Goal: Browse casually

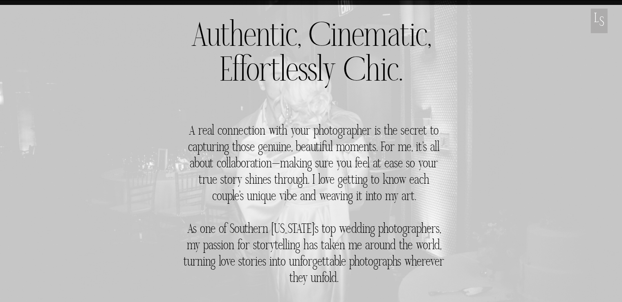
scroll to position [327, 0]
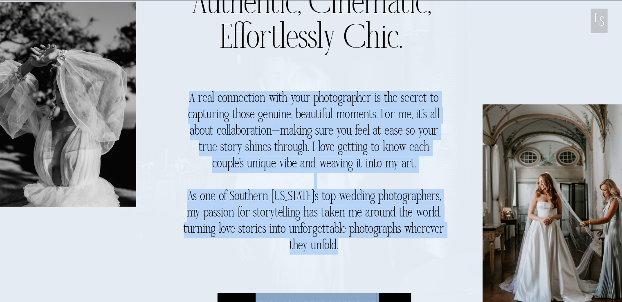
drag, startPoint x: 365, startPoint y: 252, endPoint x: 222, endPoint y: 81, distance: 222.5
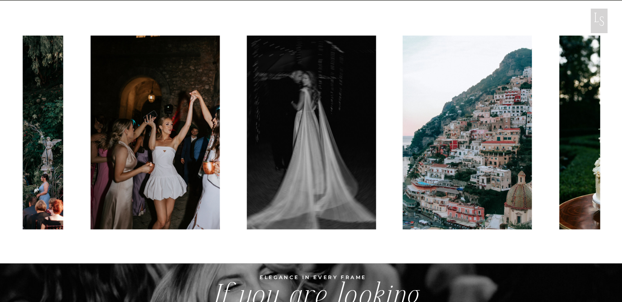
scroll to position [2087, 0]
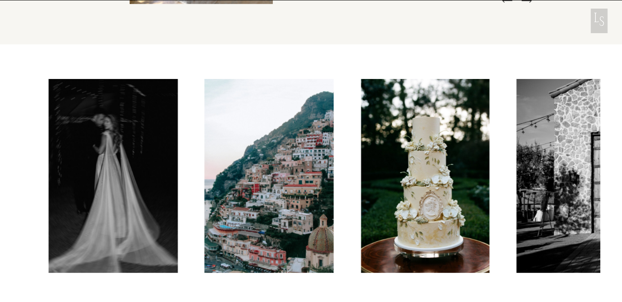
click at [205, 187] on img at bounding box center [269, 176] width 129 height 194
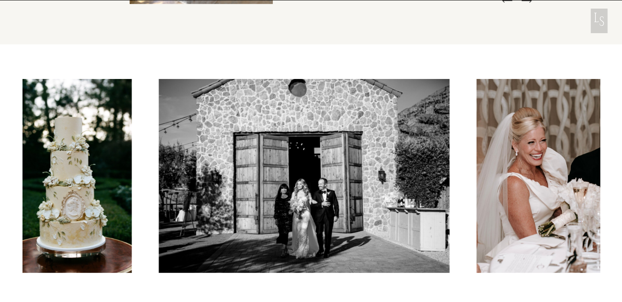
click at [192, 191] on img at bounding box center [304, 176] width 291 height 194
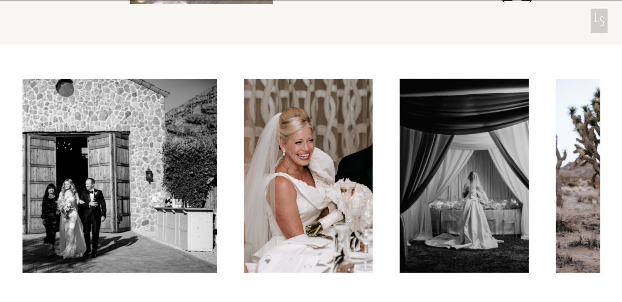
click at [243, 199] on div at bounding box center [312, 176] width 578 height 194
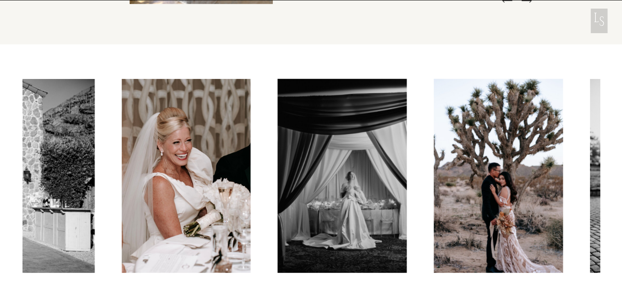
click at [277, 185] on img at bounding box center [341, 176] width 129 height 194
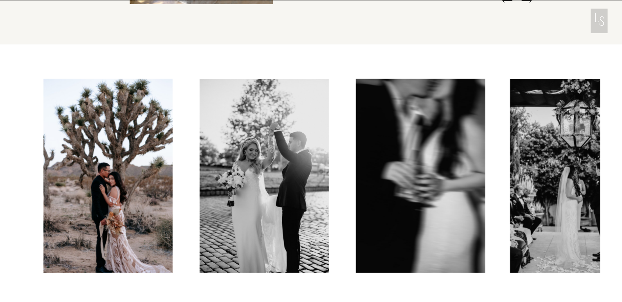
click at [239, 185] on img at bounding box center [264, 176] width 129 height 194
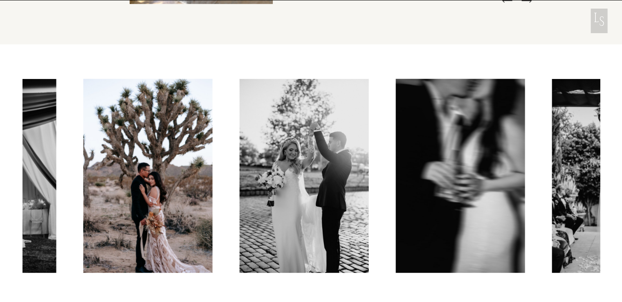
click at [396, 169] on img at bounding box center [460, 176] width 129 height 194
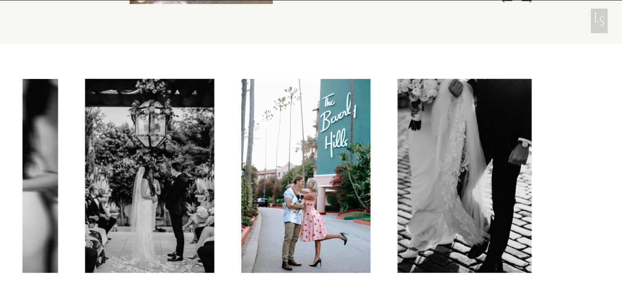
click at [241, 176] on img at bounding box center [305, 176] width 129 height 194
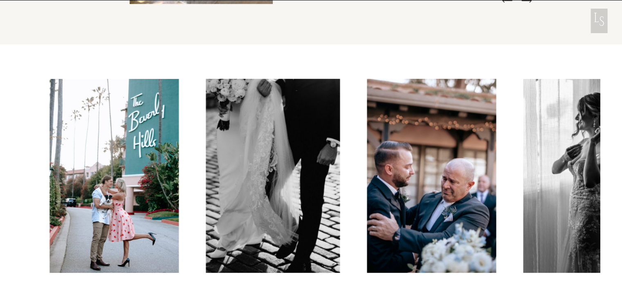
click at [271, 185] on img at bounding box center [273, 176] width 134 height 194
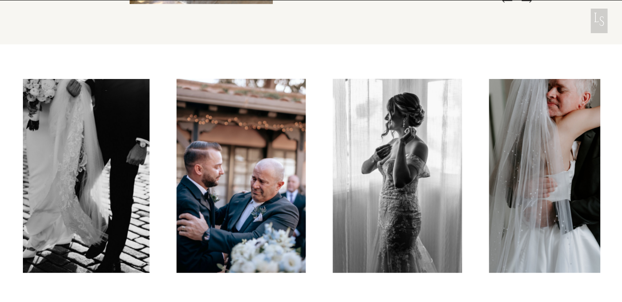
click at [257, 187] on img at bounding box center [240, 176] width 129 height 194
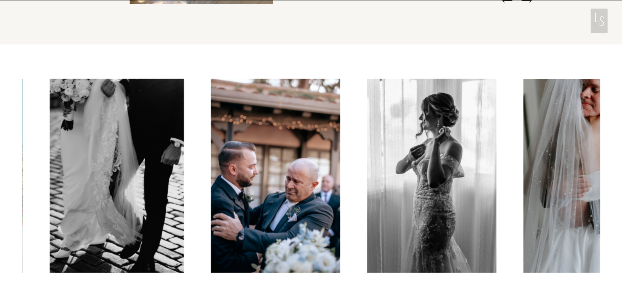
click at [367, 189] on img at bounding box center [431, 176] width 129 height 194
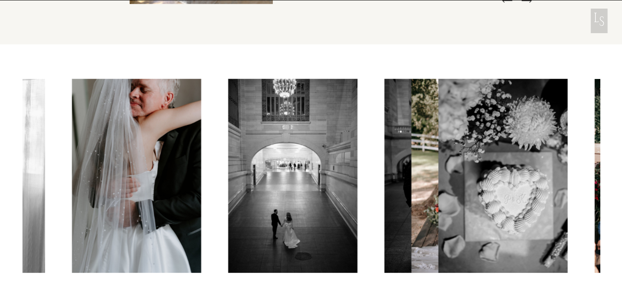
click at [228, 185] on img at bounding box center [292, 176] width 129 height 194
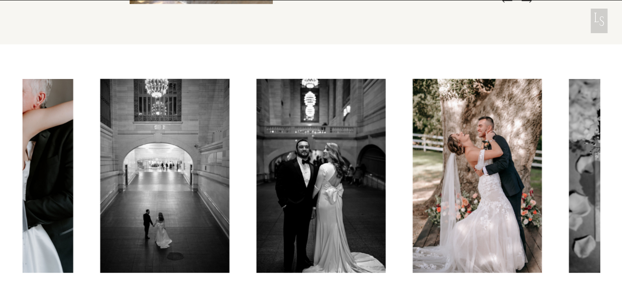
click at [413, 200] on img at bounding box center [477, 176] width 129 height 194
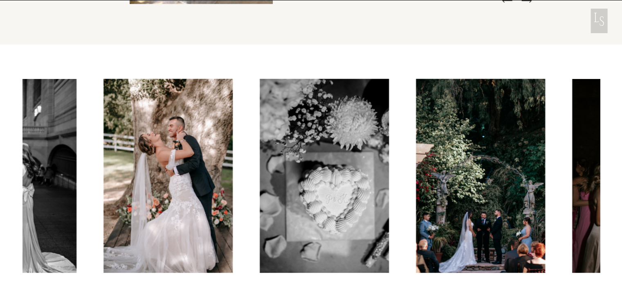
click at [273, 202] on img at bounding box center [324, 176] width 129 height 194
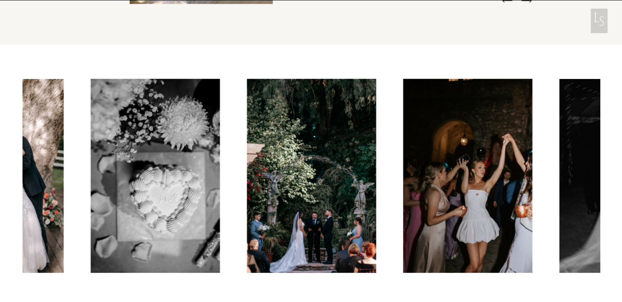
click at [221, 197] on div at bounding box center [312, 176] width 578 height 194
click at [403, 195] on img at bounding box center [467, 176] width 129 height 194
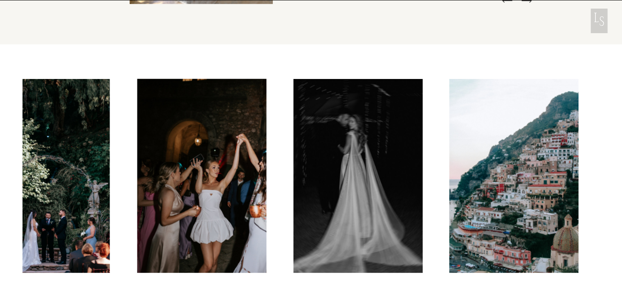
click at [321, 185] on img at bounding box center [357, 176] width 129 height 194
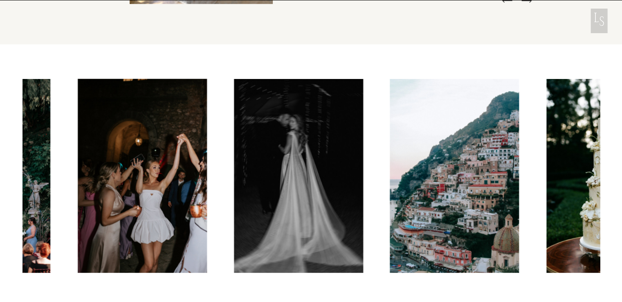
click at [547, 194] on img at bounding box center [611, 176] width 129 height 194
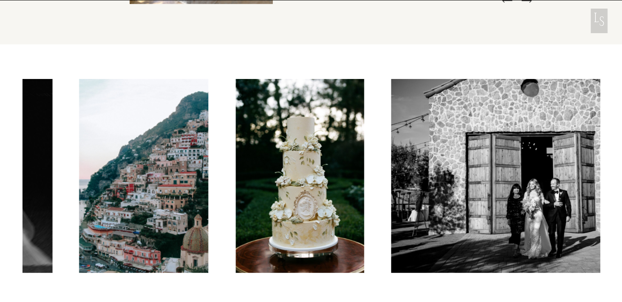
click at [391, 185] on img at bounding box center [536, 176] width 291 height 194
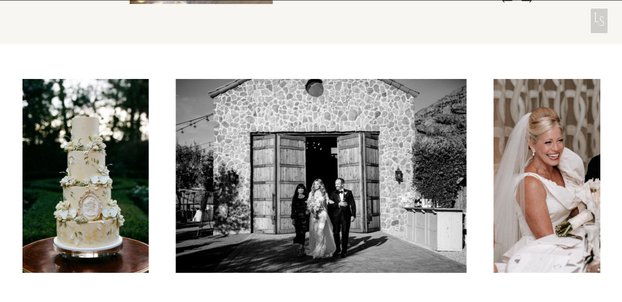
click at [329, 191] on div at bounding box center [312, 176] width 578 height 194
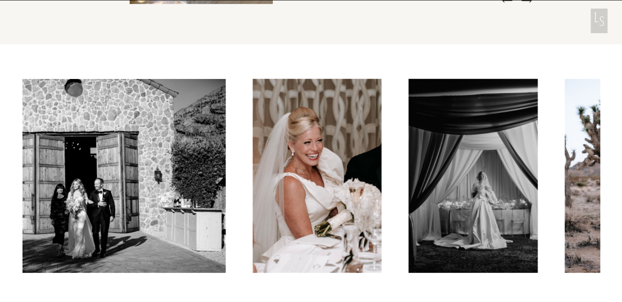
click at [408, 193] on img at bounding box center [472, 176] width 129 height 194
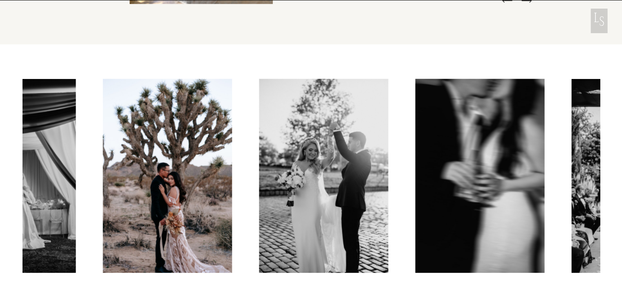
click at [260, 190] on img at bounding box center [323, 176] width 129 height 194
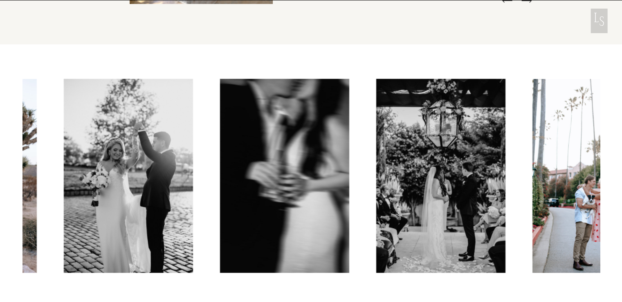
click at [293, 192] on div at bounding box center [312, 176] width 578 height 194
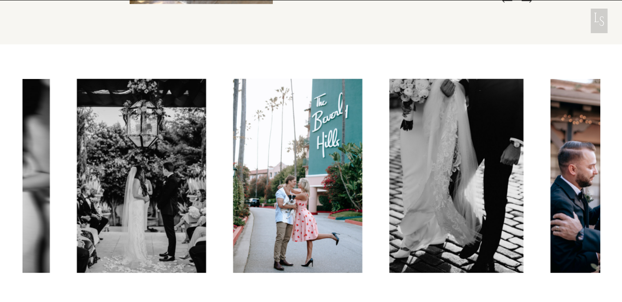
click at [389, 188] on img at bounding box center [456, 176] width 134 height 194
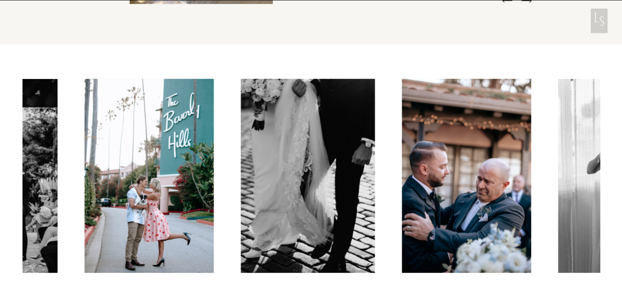
click at [402, 186] on img at bounding box center [466, 176] width 129 height 194
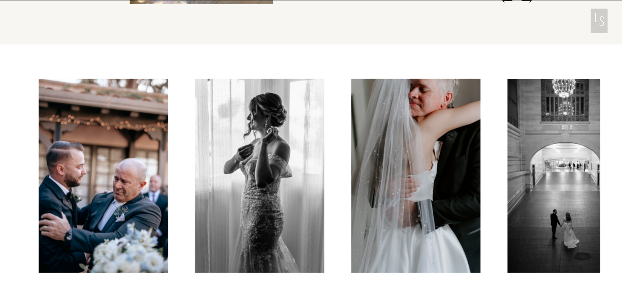
click at [300, 188] on img at bounding box center [259, 176] width 129 height 194
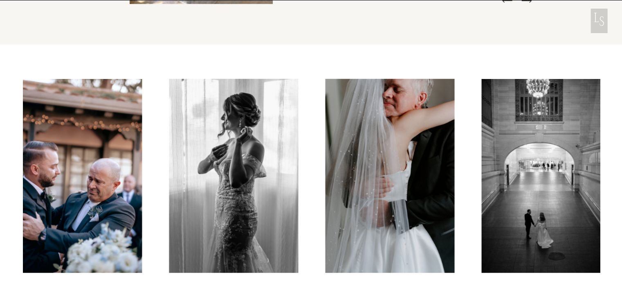
click at [325, 189] on img at bounding box center [389, 176] width 129 height 194
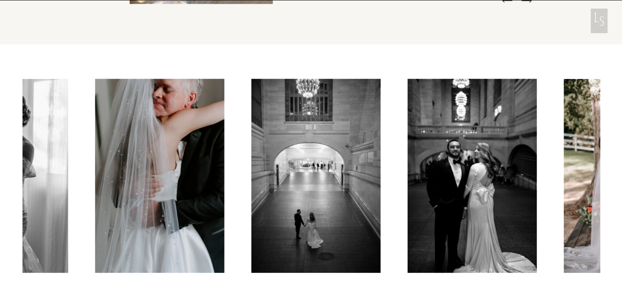
click at [408, 186] on img at bounding box center [472, 176] width 129 height 194
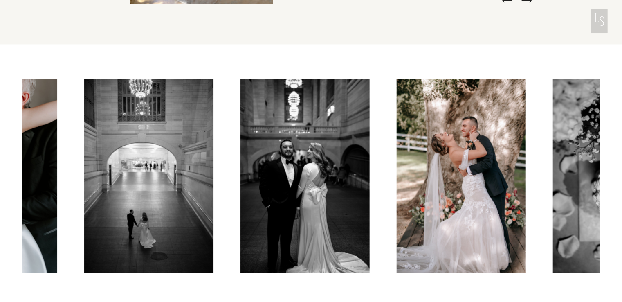
click at [397, 182] on img at bounding box center [461, 176] width 129 height 194
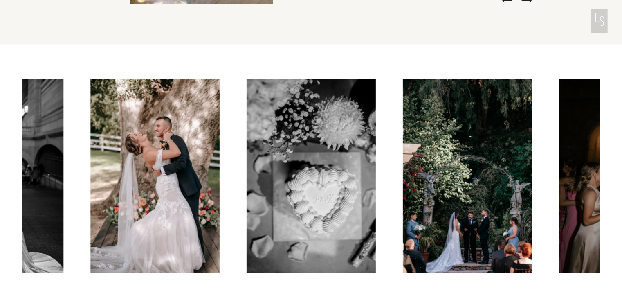
click at [319, 180] on img at bounding box center [311, 176] width 129 height 194
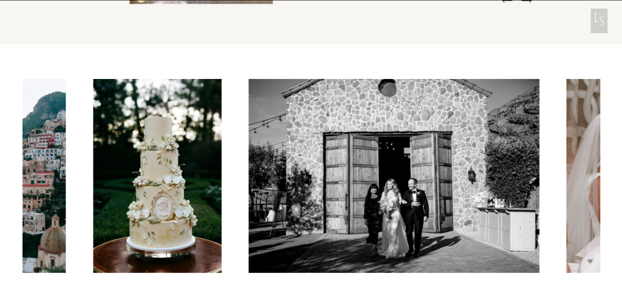
click at [163, 184] on img at bounding box center [157, 176] width 129 height 194
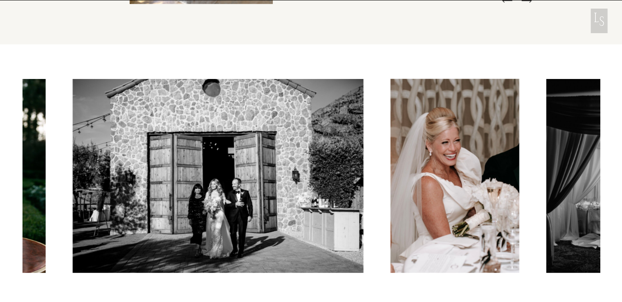
click at [160, 178] on div at bounding box center [312, 176] width 578 height 194
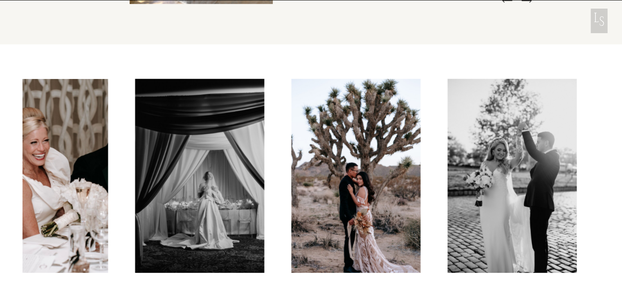
click at [63, 176] on div at bounding box center [312, 176] width 578 height 194
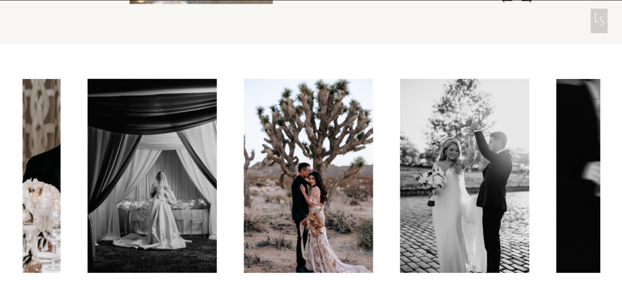
click at [557, 174] on img at bounding box center [621, 176] width 129 height 194
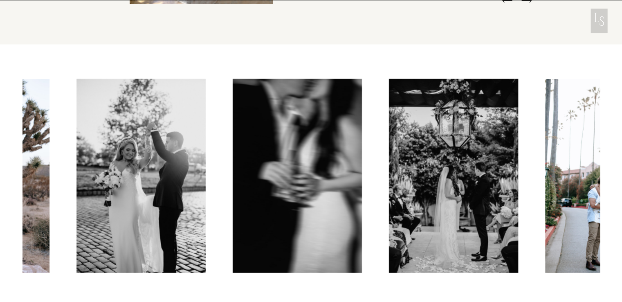
click at [389, 169] on img at bounding box center [453, 176] width 129 height 194
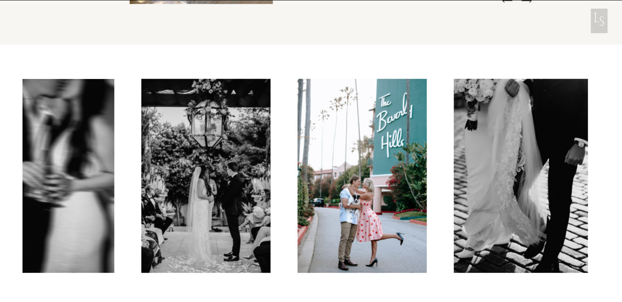
click at [344, 167] on img at bounding box center [362, 176] width 129 height 194
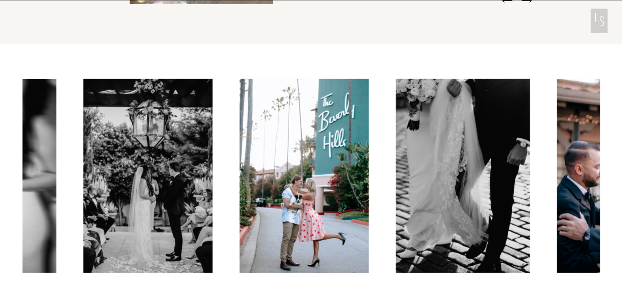
click at [396, 169] on img at bounding box center [463, 176] width 134 height 194
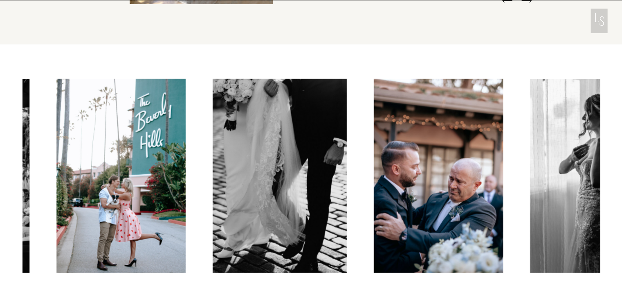
click at [374, 162] on img at bounding box center [438, 176] width 129 height 194
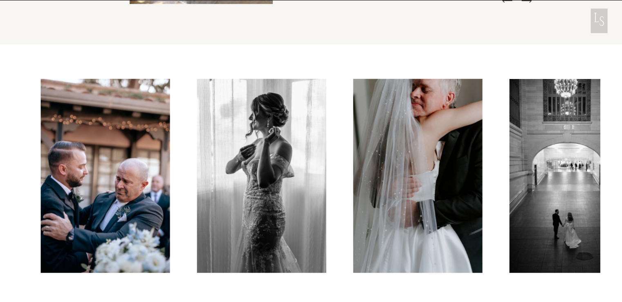
click at [216, 155] on img at bounding box center [261, 176] width 129 height 194
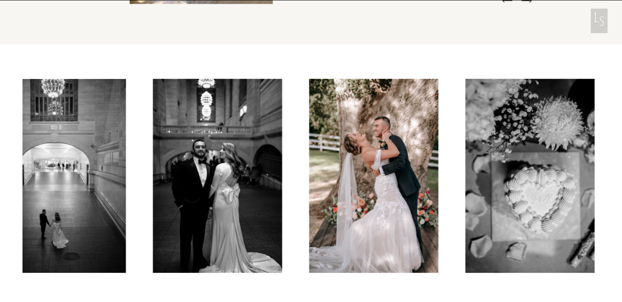
click at [72, 152] on img at bounding box center [60, 176] width 129 height 194
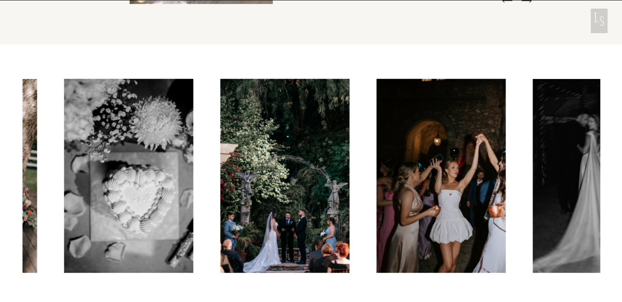
click at [176, 154] on img at bounding box center [128, 176] width 129 height 194
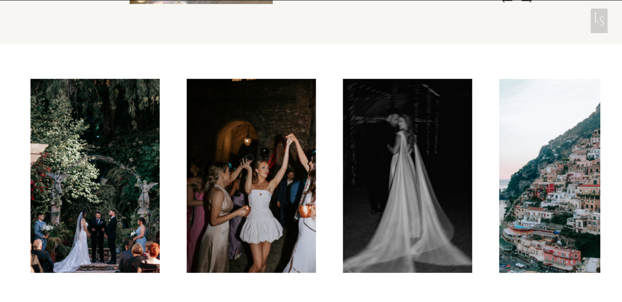
click at [270, 203] on img at bounding box center [251, 176] width 129 height 194
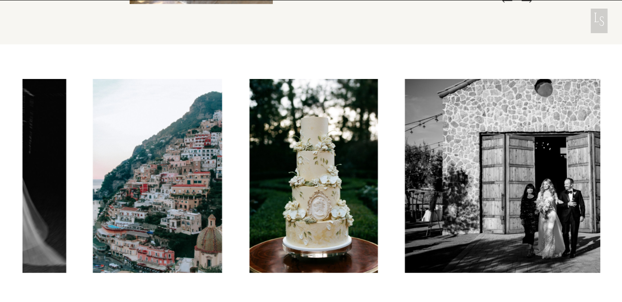
click at [93, 190] on img at bounding box center [157, 176] width 129 height 194
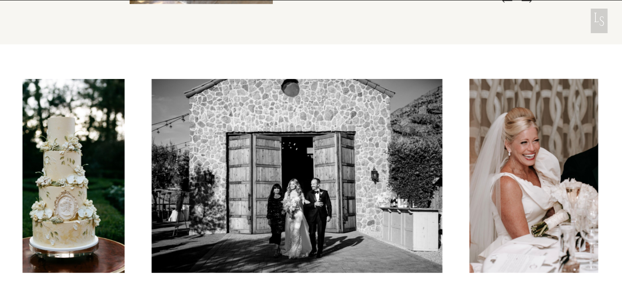
click at [244, 190] on img at bounding box center [296, 176] width 291 height 194
